Goal: Find contact information: Find contact information

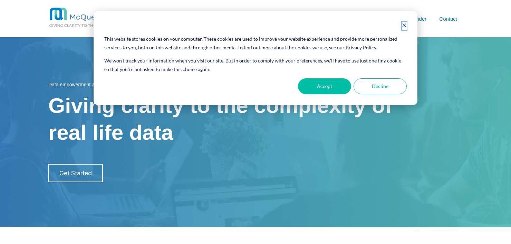
click at [404, 28] on button "Dismiss cookie banner" at bounding box center [404, 26] width 5 height 9
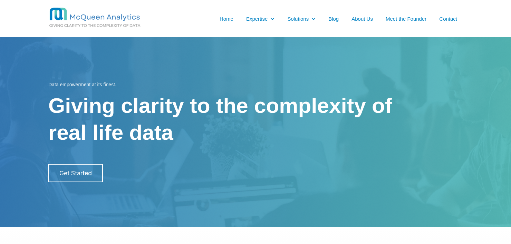
click at [449, 17] on link "Contact" at bounding box center [448, 18] width 18 height 7
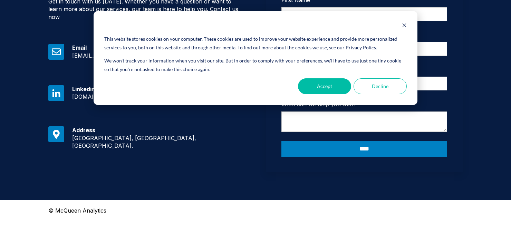
scroll to position [171, 0]
click at [404, 25] on icon "Dismiss cookie banner" at bounding box center [404, 25] width 4 height 4
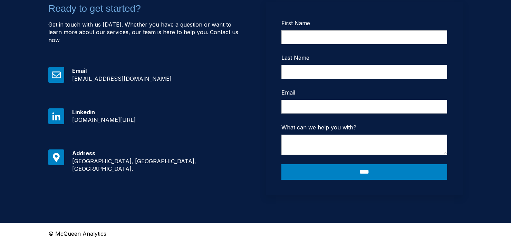
scroll to position [149, 0]
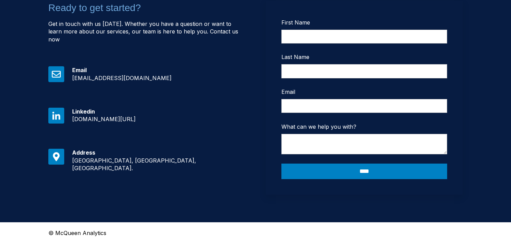
drag, startPoint x: 72, startPoint y: 113, endPoint x: 204, endPoint y: 114, distance: 131.2
click at [204, 115] on div "[DOMAIN_NAME][URL]" at bounding box center [158, 119] width 173 height 8
copy span "[DOMAIN_NAME][URL]"
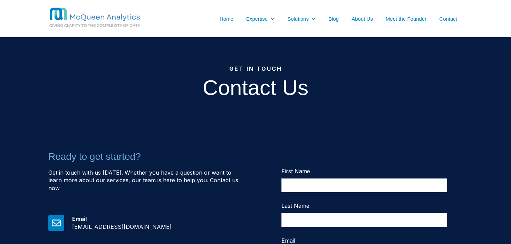
scroll to position [0, 0]
click at [364, 18] on link "About Us" at bounding box center [361, 18] width 21 height 7
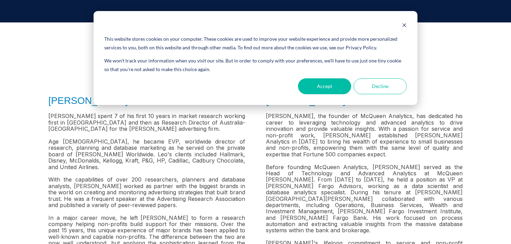
scroll to position [262, 0]
